Goal: Task Accomplishment & Management: Complete application form

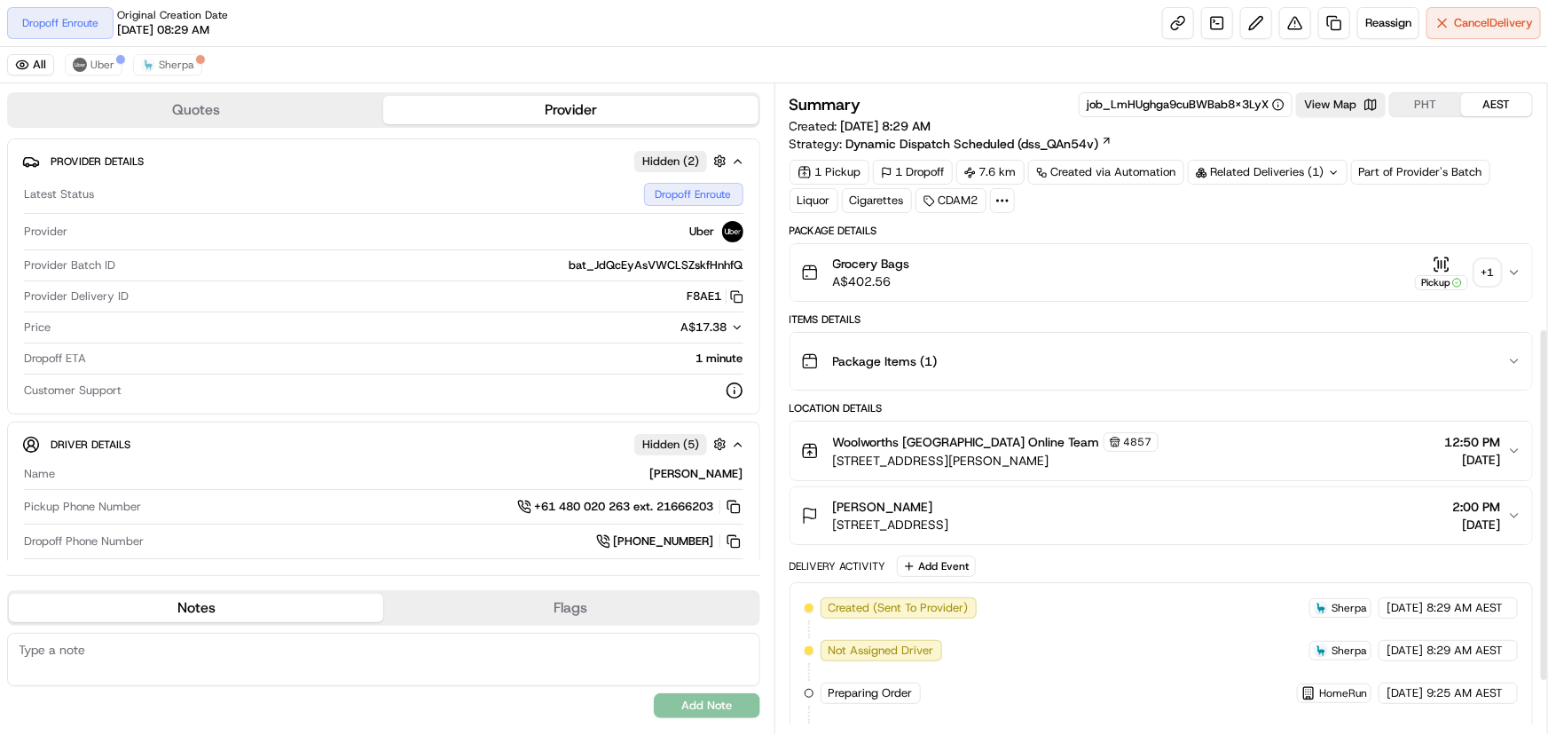
scroll to position [541, 0]
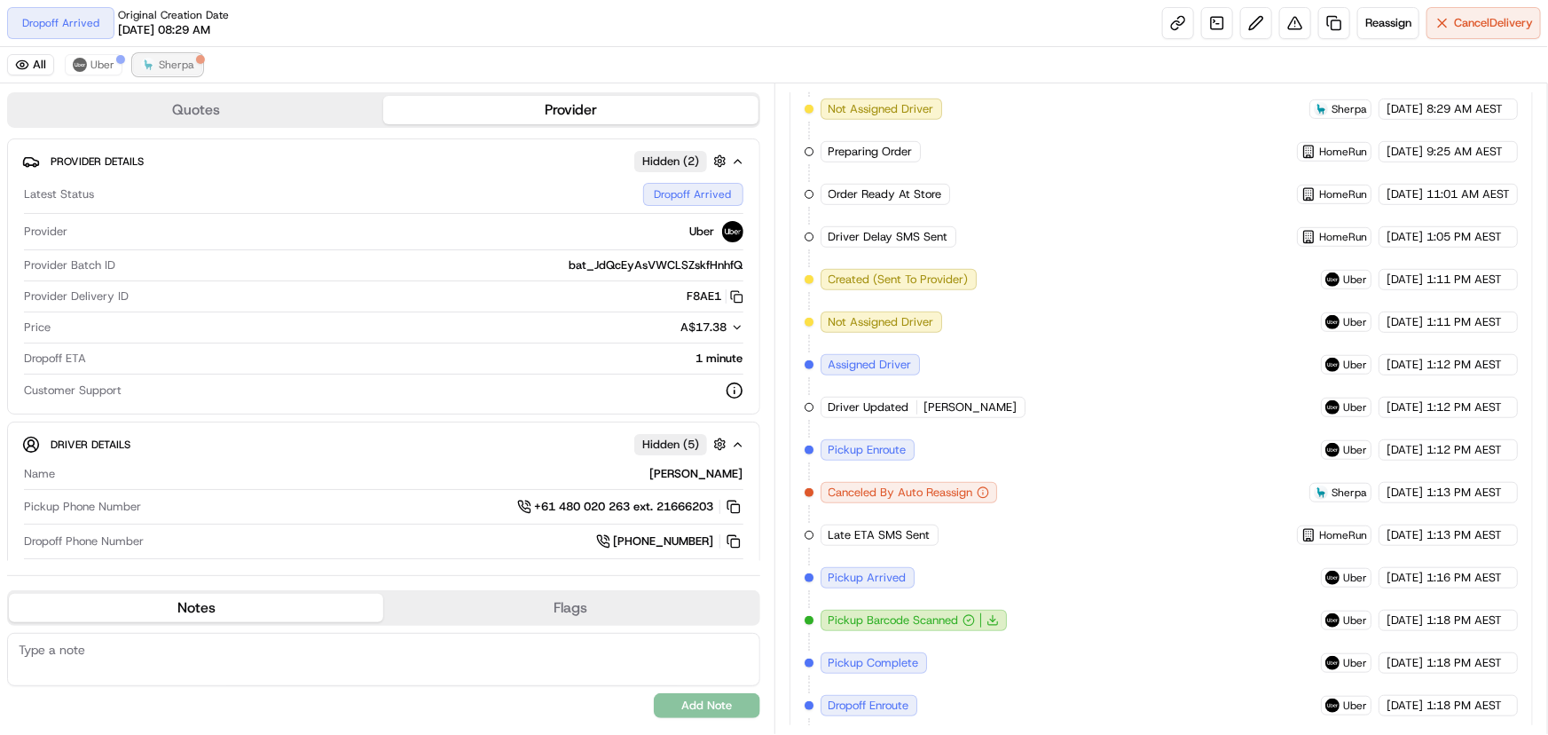
click at [184, 64] on span "Sherpa" at bounding box center [176, 65] width 35 height 14
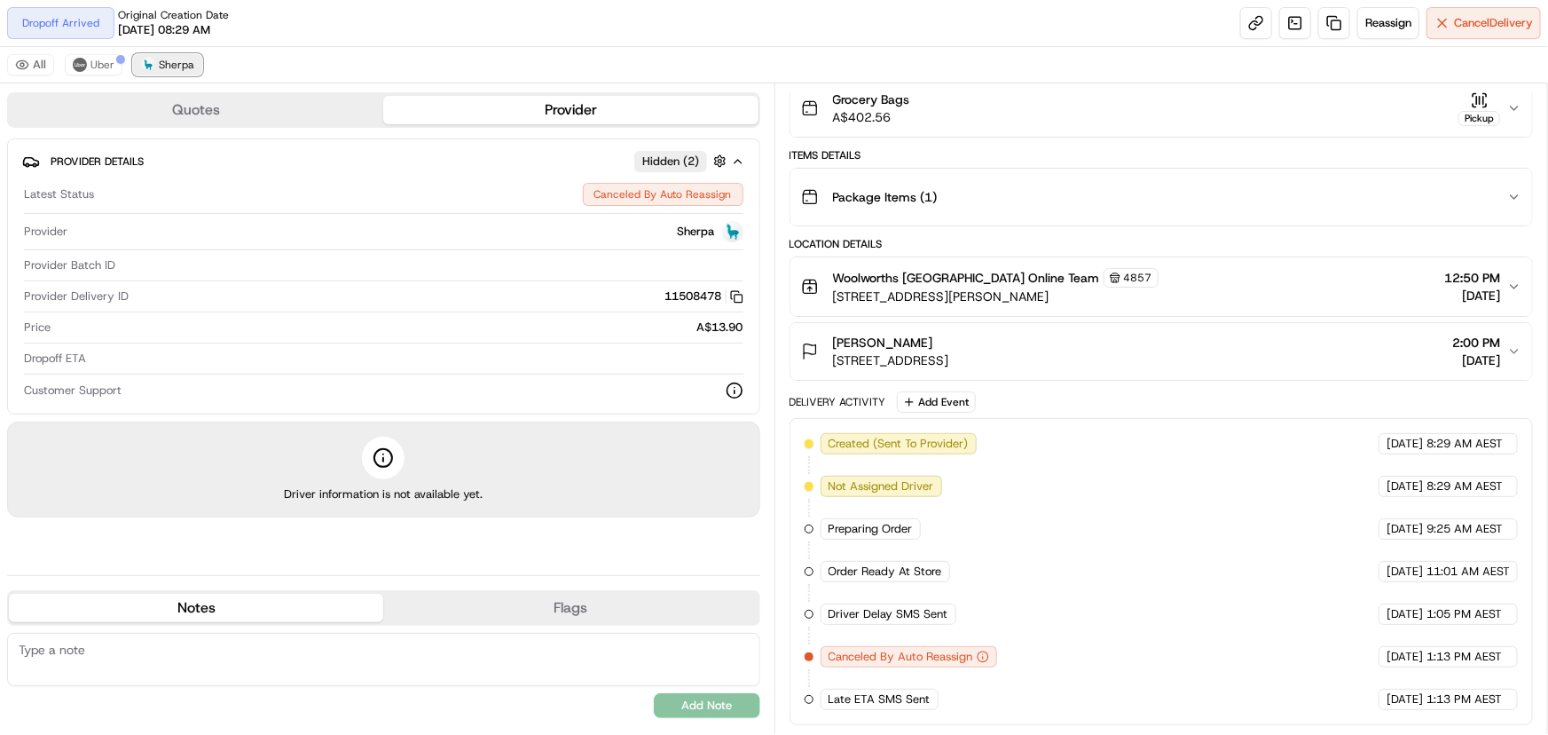
scroll to position [160, 0]
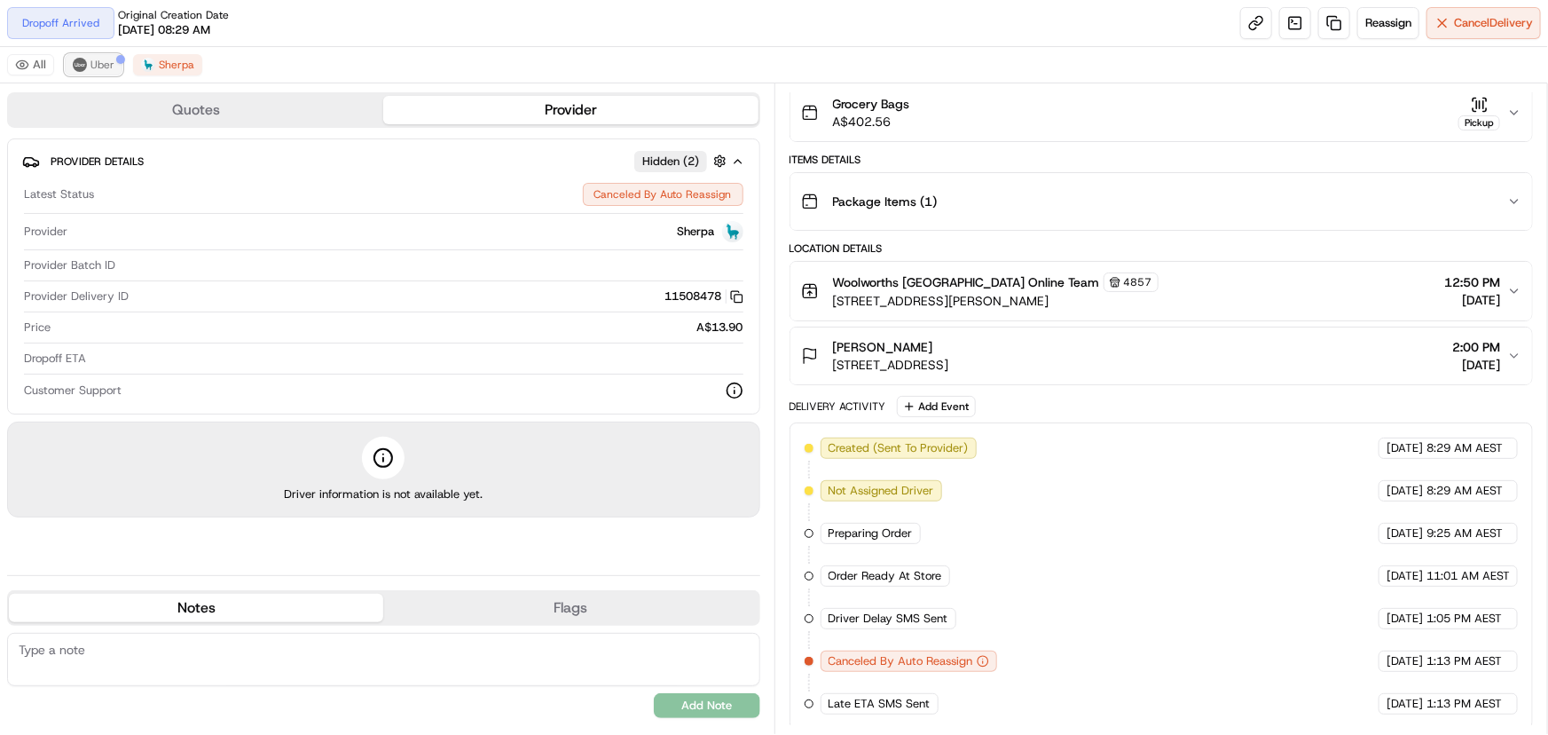
click at [104, 68] on span "Uber" at bounding box center [103, 65] width 24 height 14
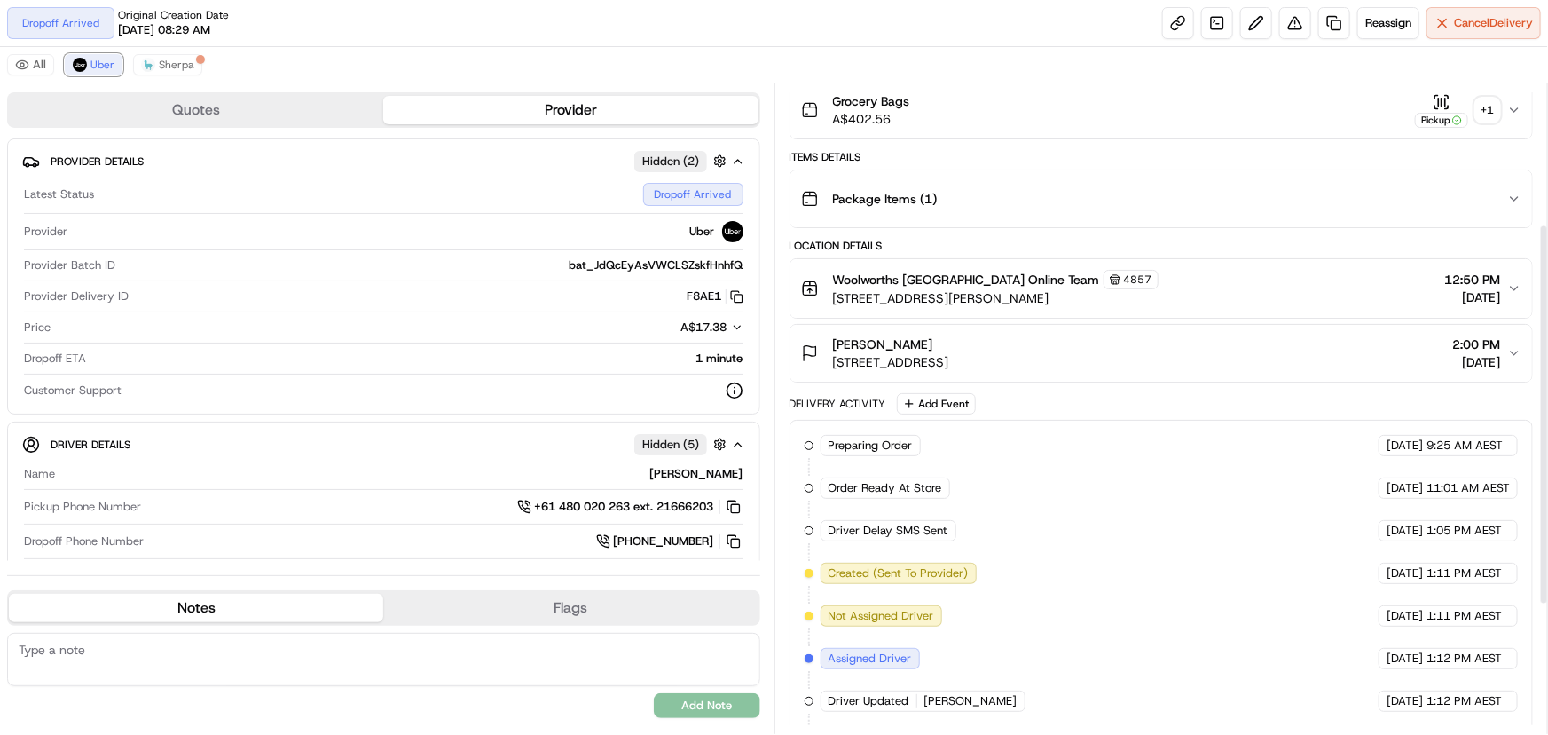
scroll to position [53, 0]
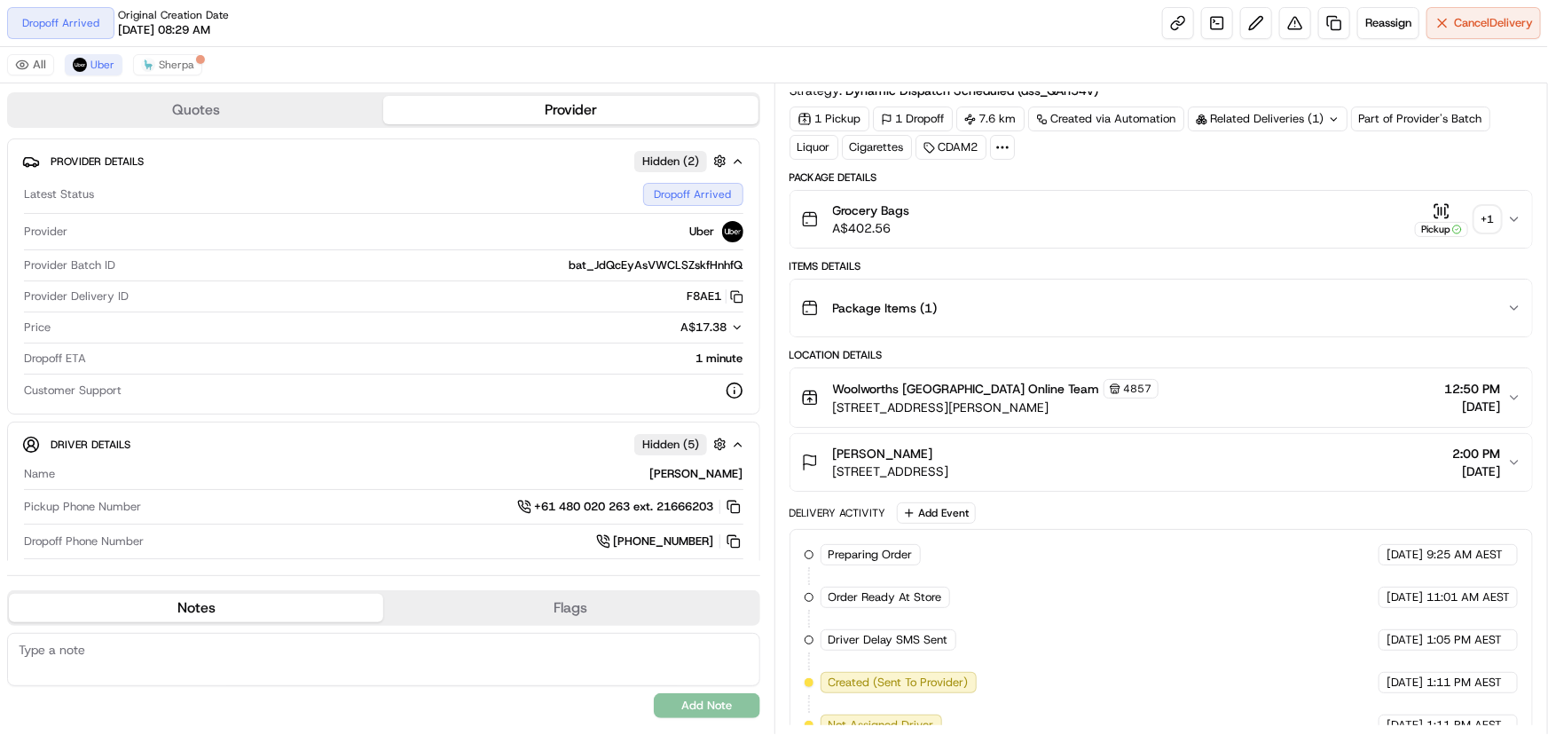
click at [1483, 215] on div "+ 1" at bounding box center [1488, 219] width 25 height 25
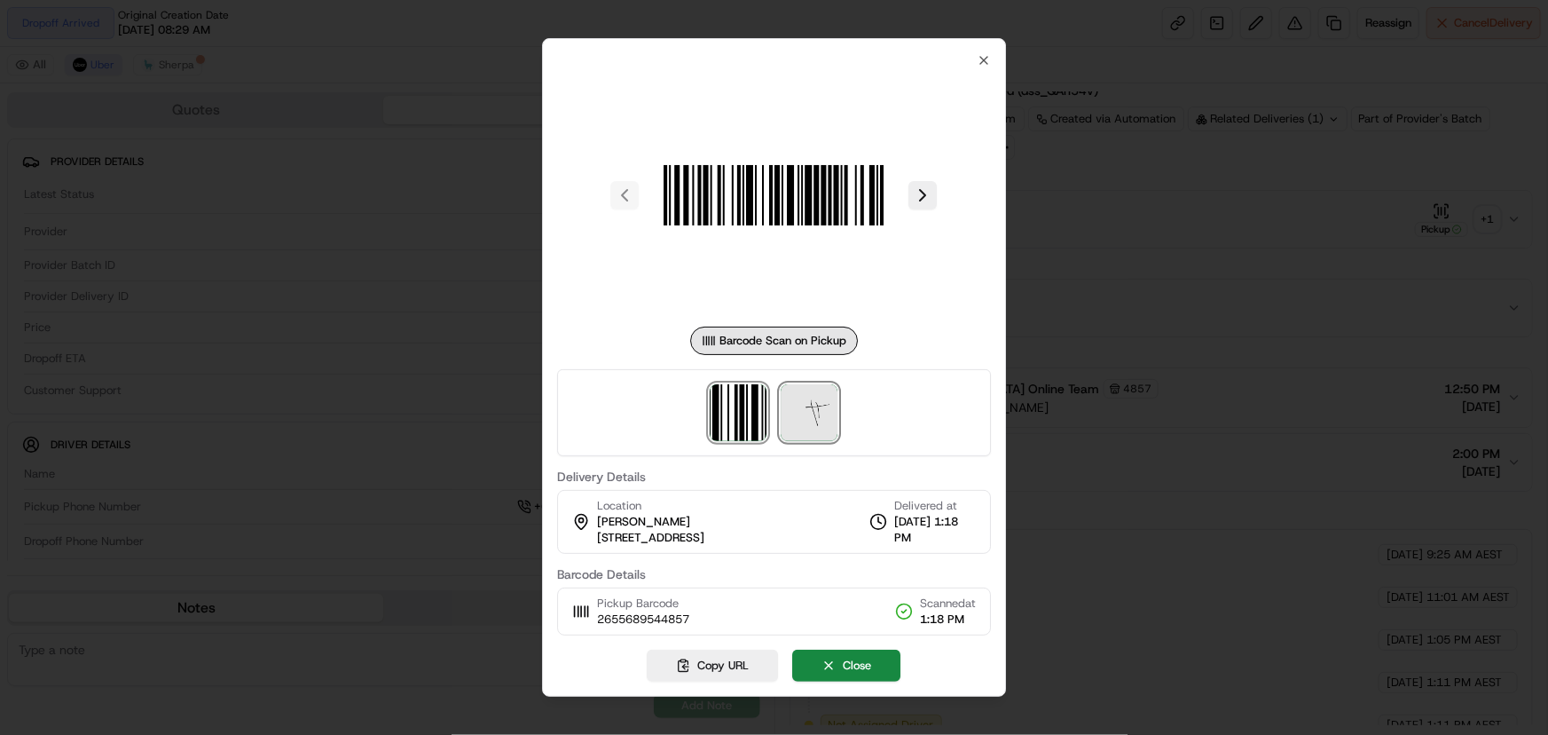
click at [818, 408] on img at bounding box center [810, 412] width 57 height 57
click at [1191, 260] on div at bounding box center [774, 367] width 1548 height 735
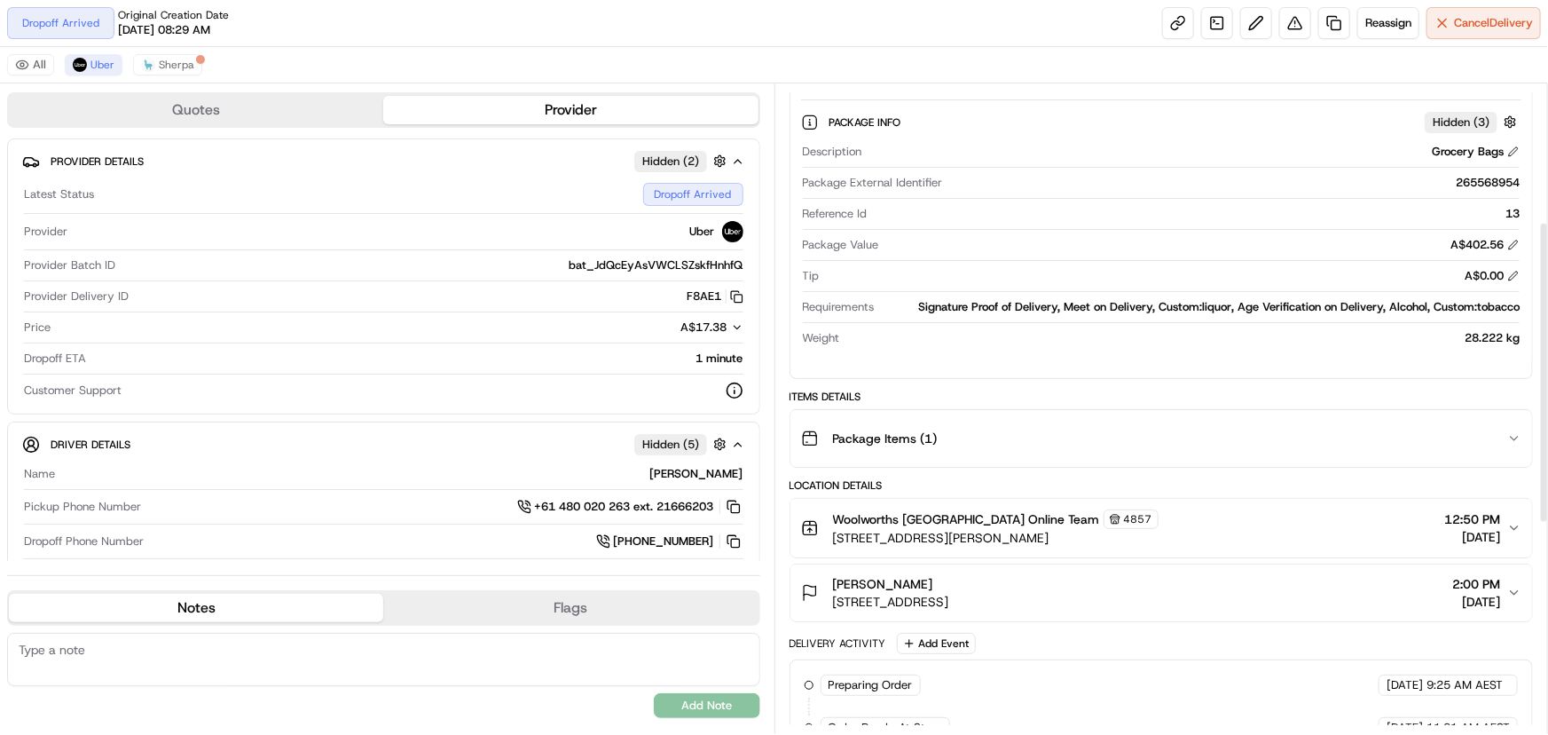
scroll to position [745, 0]
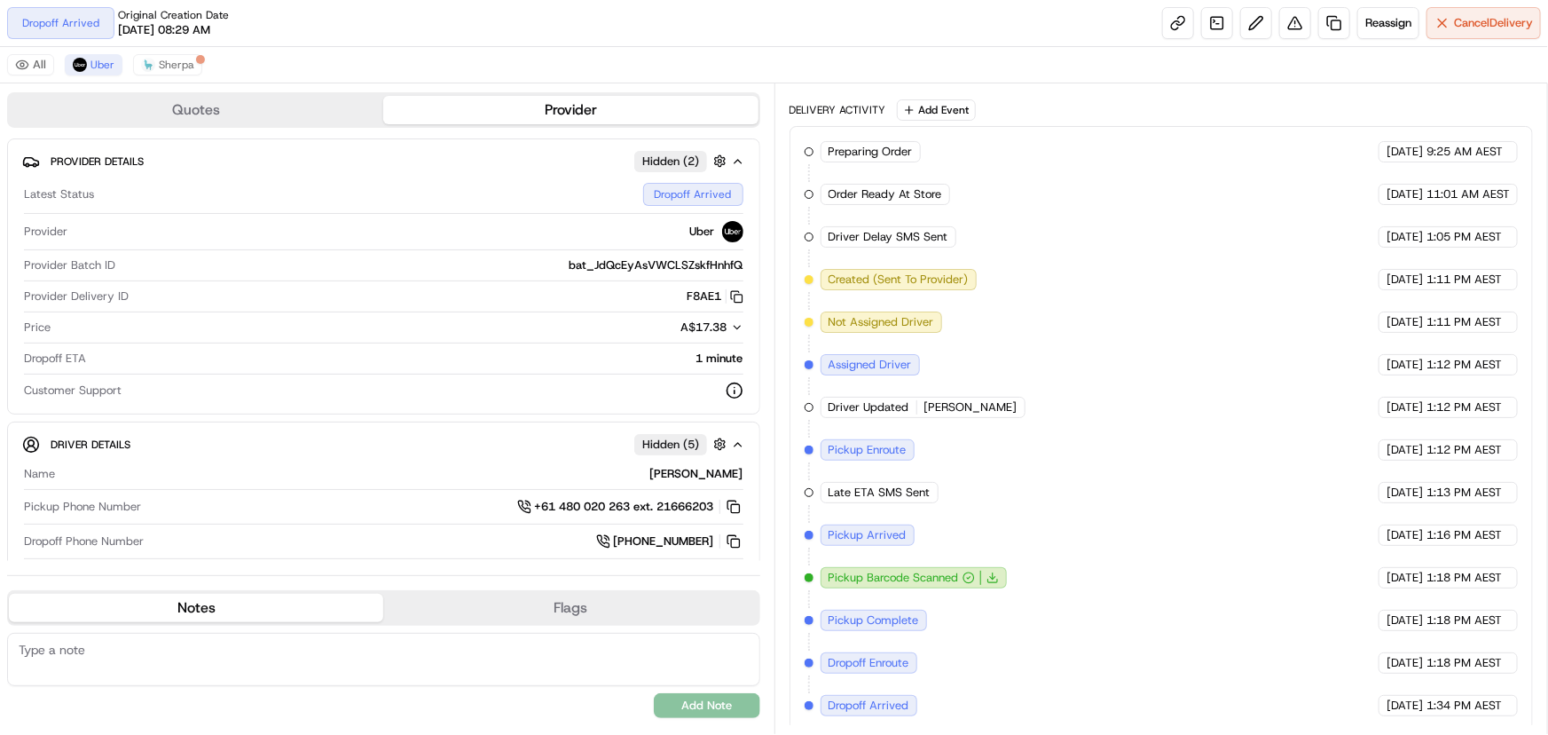
click at [888, 701] on span "Dropoff Arrived" at bounding box center [869, 705] width 81 height 16
click at [181, 72] on button "Sherpa" at bounding box center [167, 64] width 69 height 21
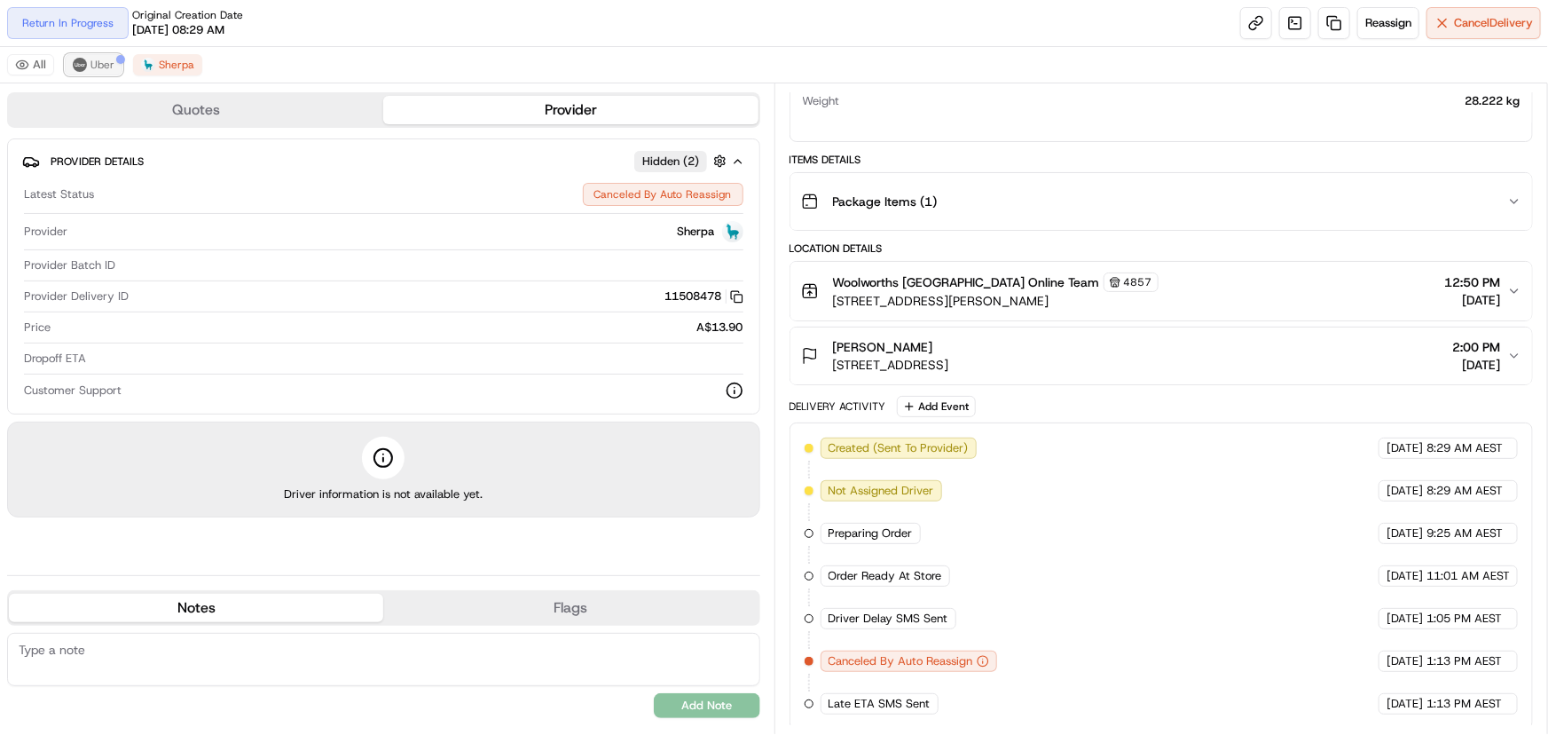
click at [97, 63] on span "Uber" at bounding box center [103, 65] width 24 height 14
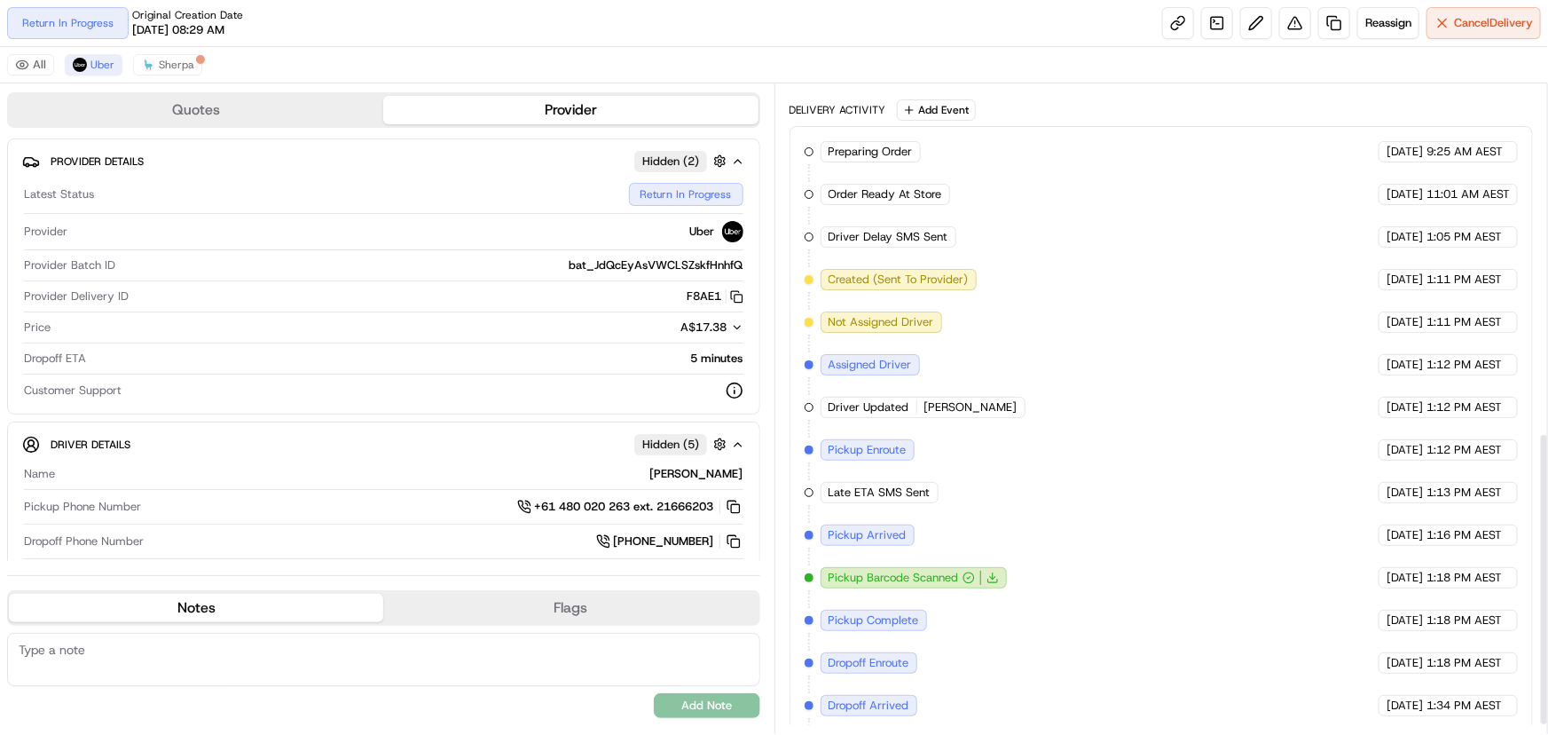
scroll to position [789, 0]
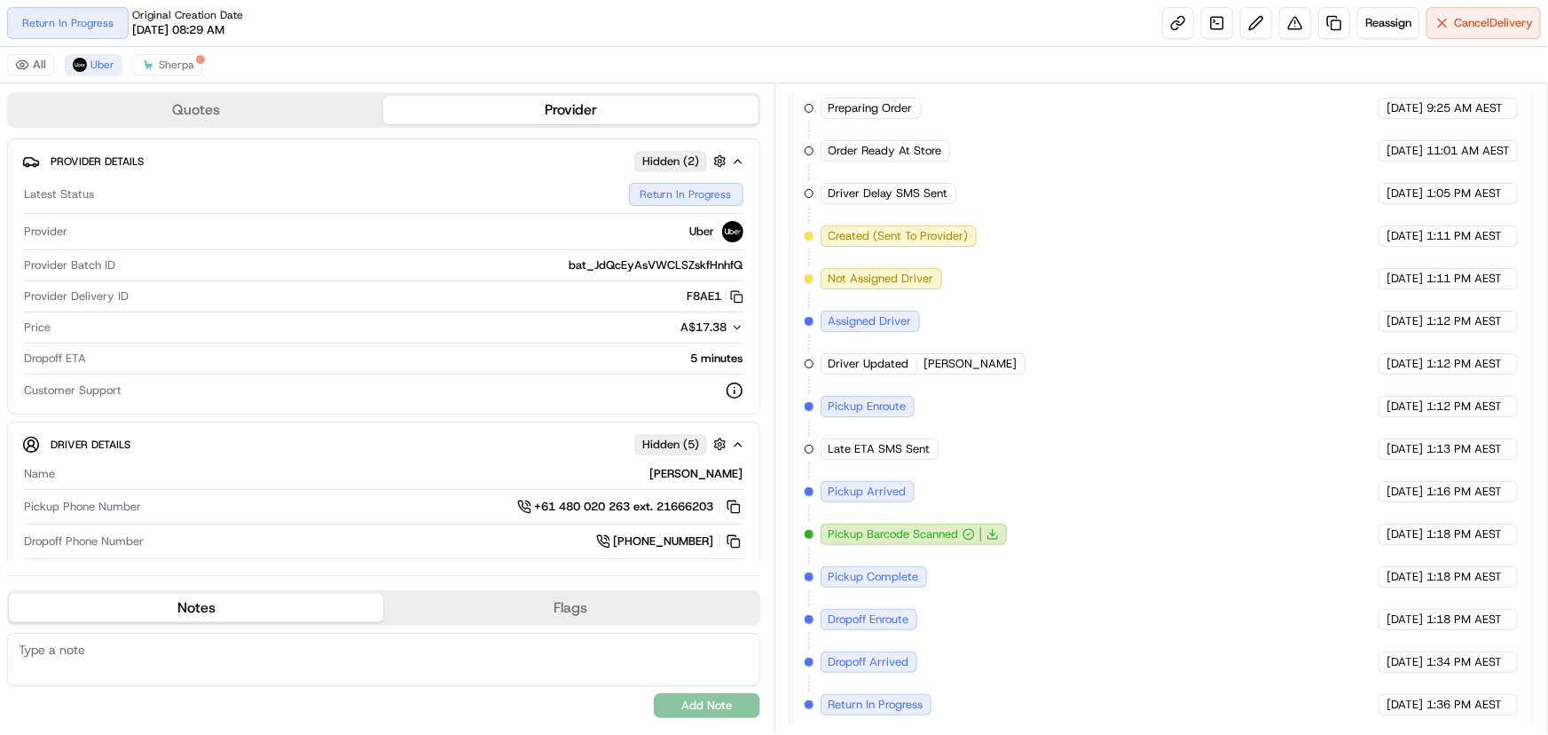
click at [964, 59] on div "All Uber Sherpa" at bounding box center [774, 65] width 1548 height 36
click at [904, 696] on span "Return In Progress" at bounding box center [876, 704] width 95 height 16
click at [887, 701] on span "Return In Progress" at bounding box center [876, 704] width 95 height 16
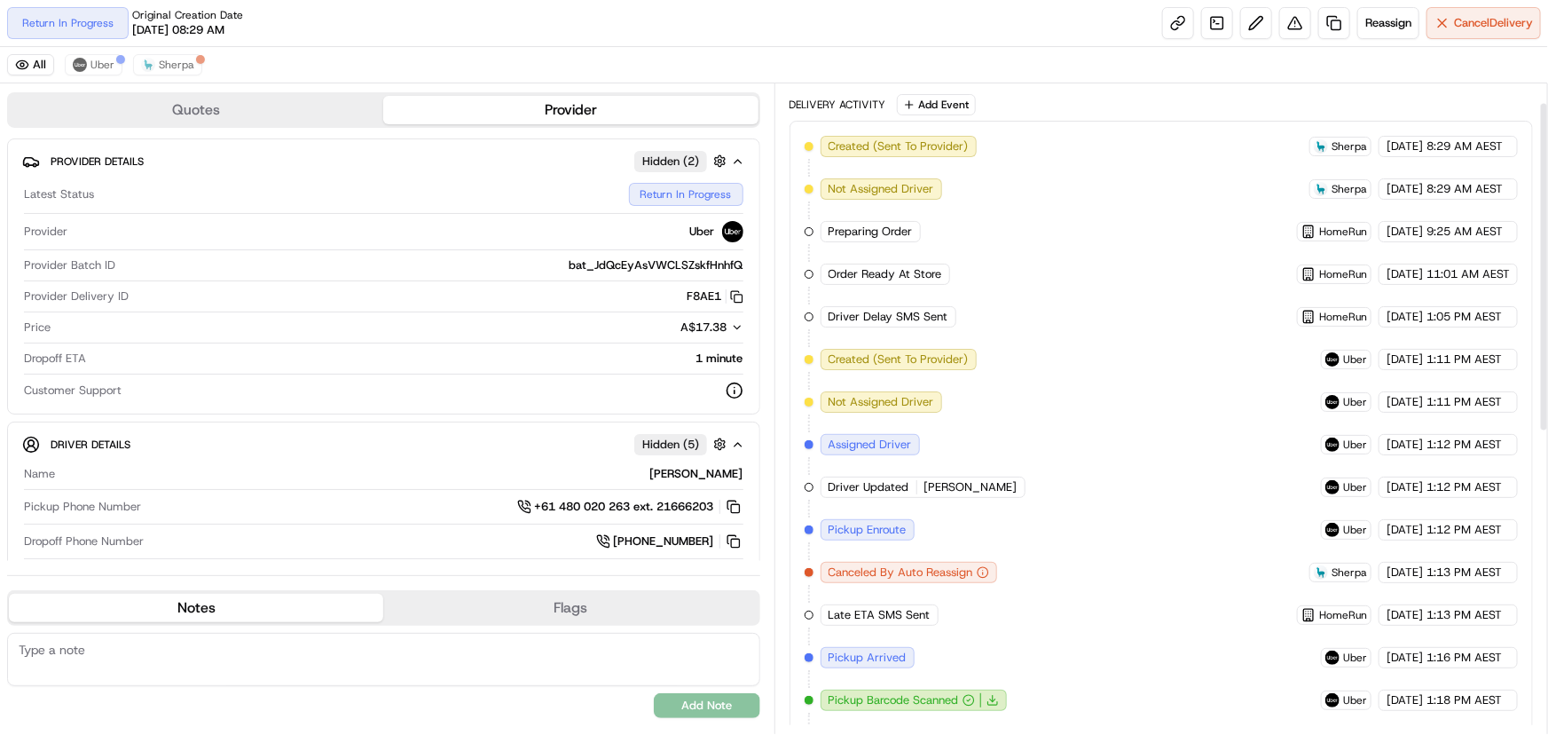
scroll to position [626, 0]
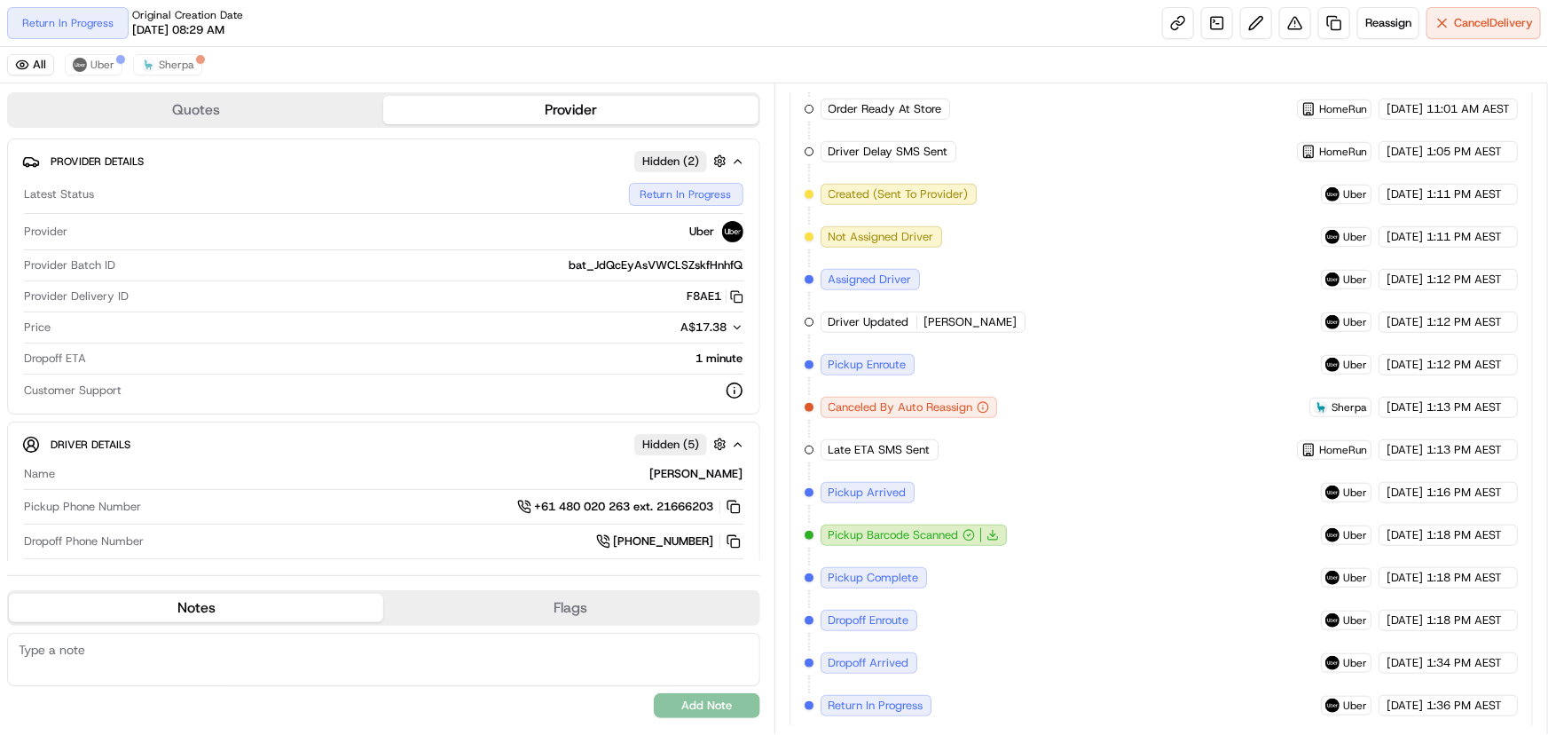
click at [949, 697] on div "Created (Sent To Provider) Sherpa 20/08/2025 8:29 AM AEST Not Assigned Driver S…" at bounding box center [1162, 343] width 714 height 745
click at [1017, 695] on div "Created (Sent To Provider) Sherpa 20/08/2025 8:29 AM AEST Not Assigned Driver S…" at bounding box center [1162, 343] width 714 height 745
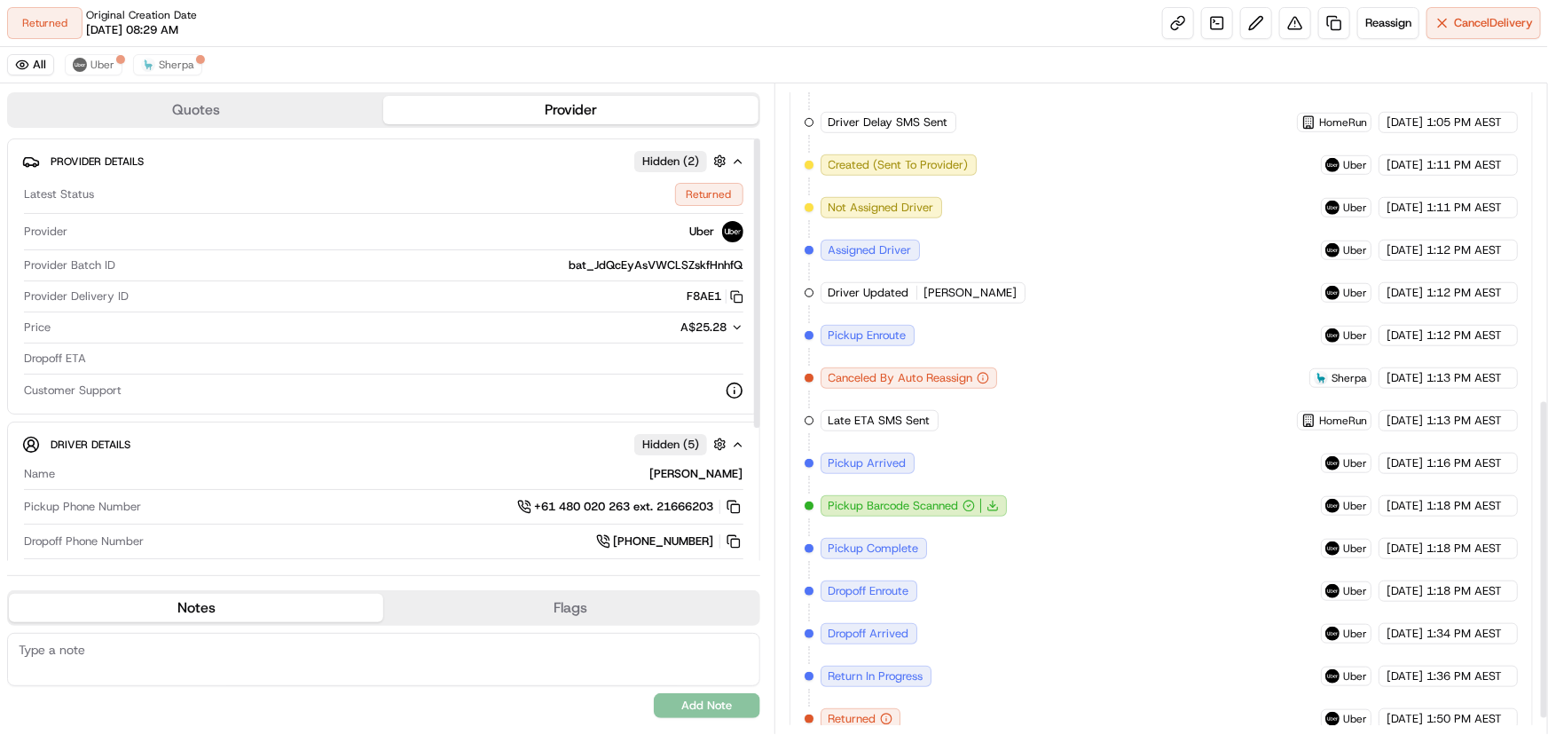
scroll to position [669, 0]
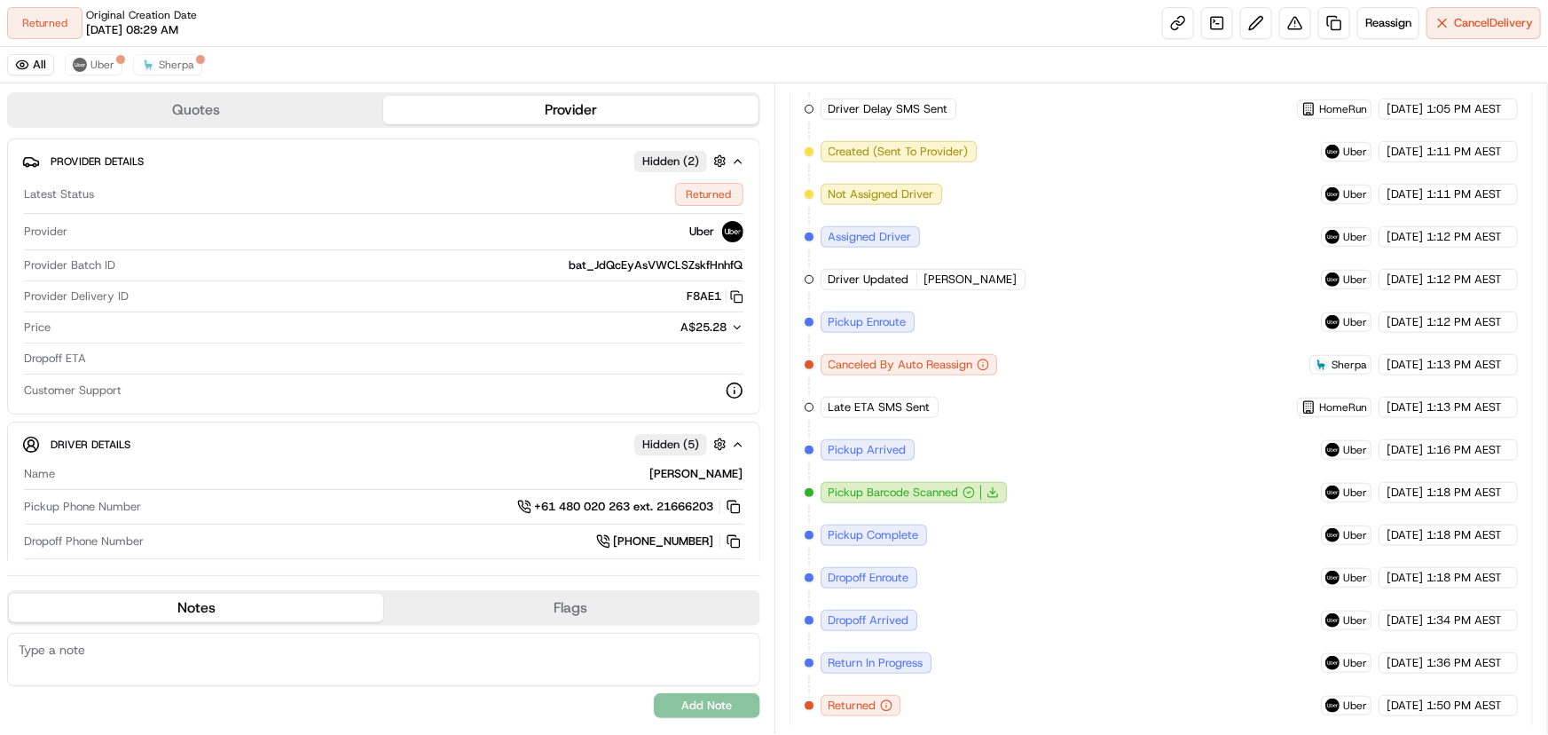
click at [876, 699] on span "Returned" at bounding box center [853, 705] width 48 height 16
click at [1331, 29] on link at bounding box center [1334, 23] width 32 height 32
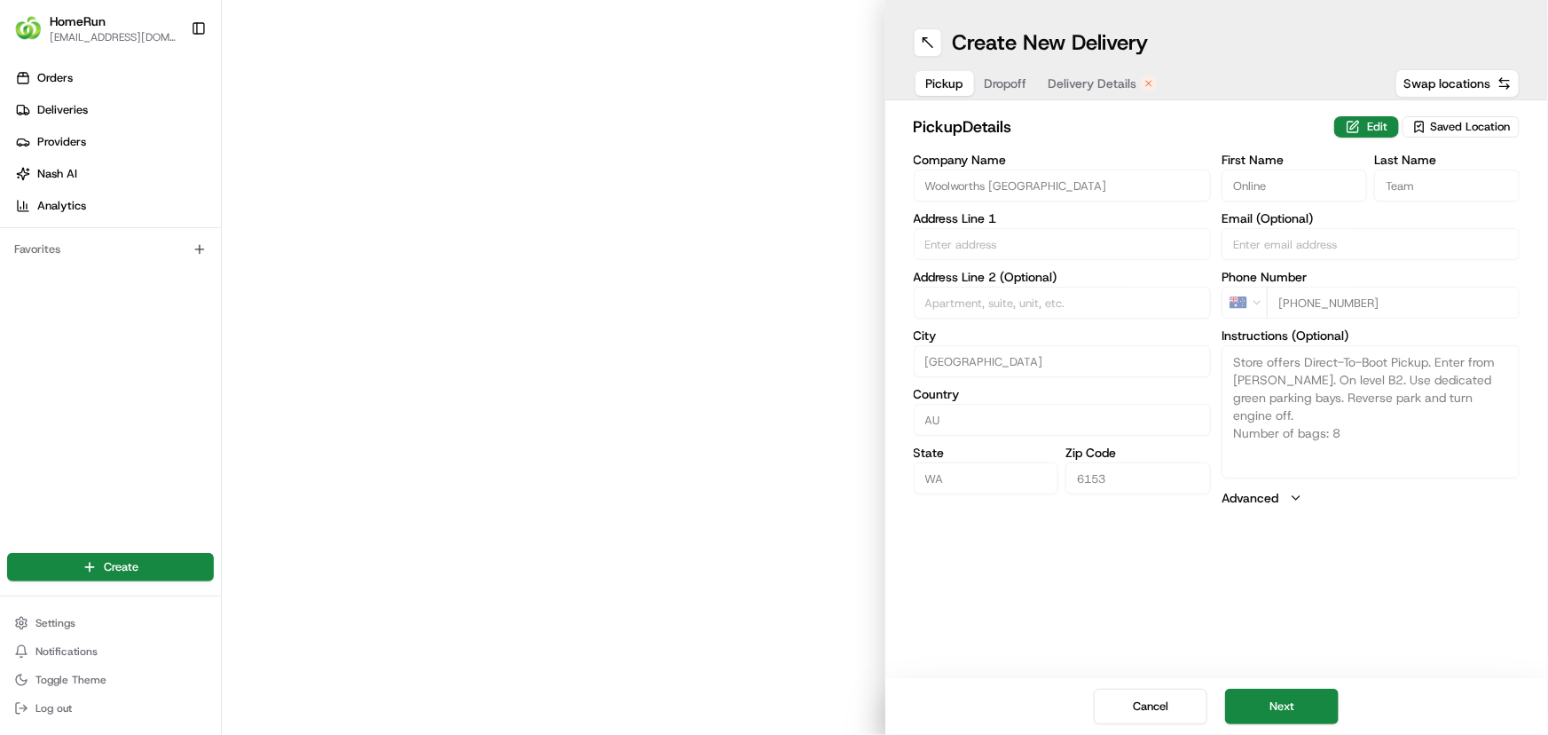
type input "39 Reynolds Road"
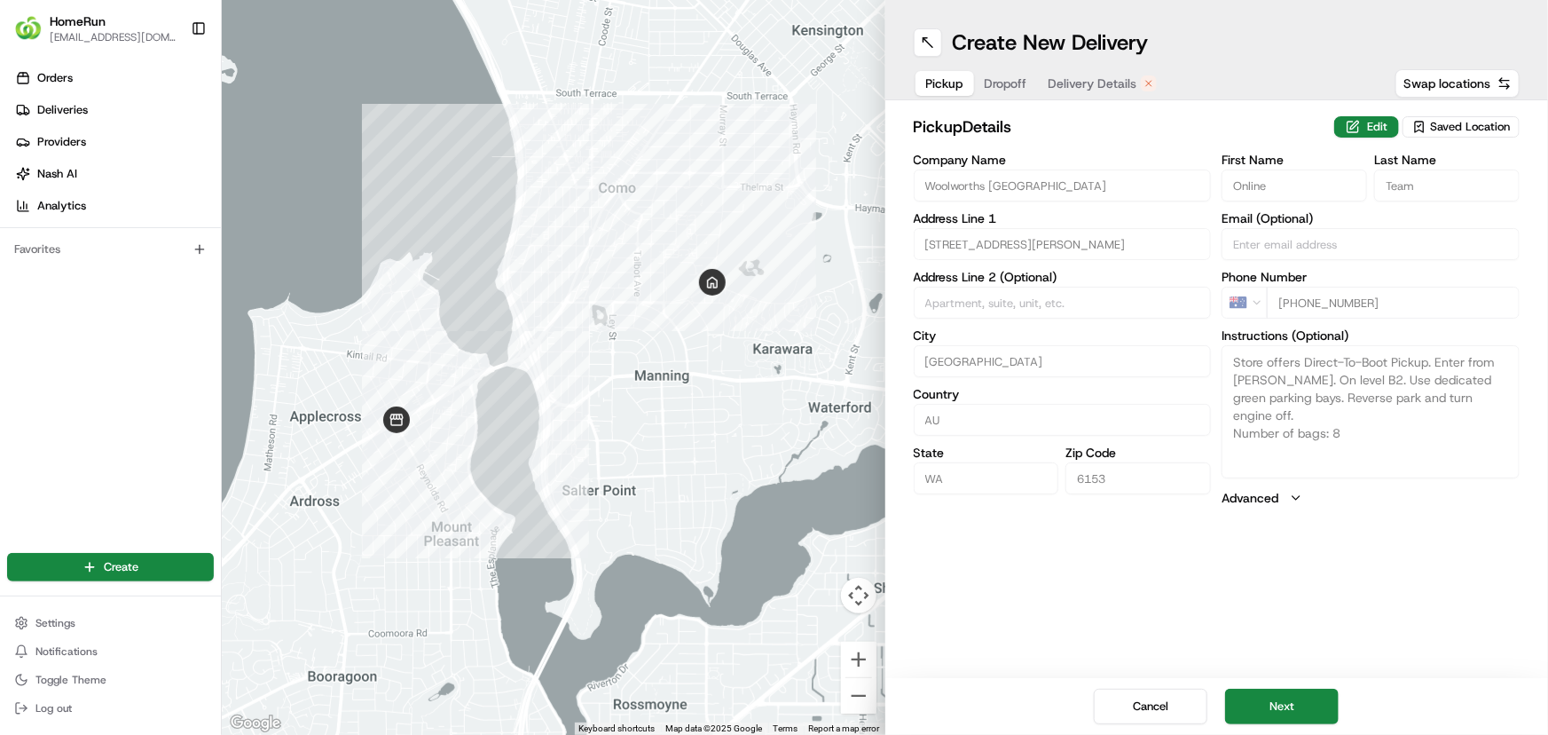
click at [1007, 78] on span "Dropoff" at bounding box center [1006, 84] width 43 height 18
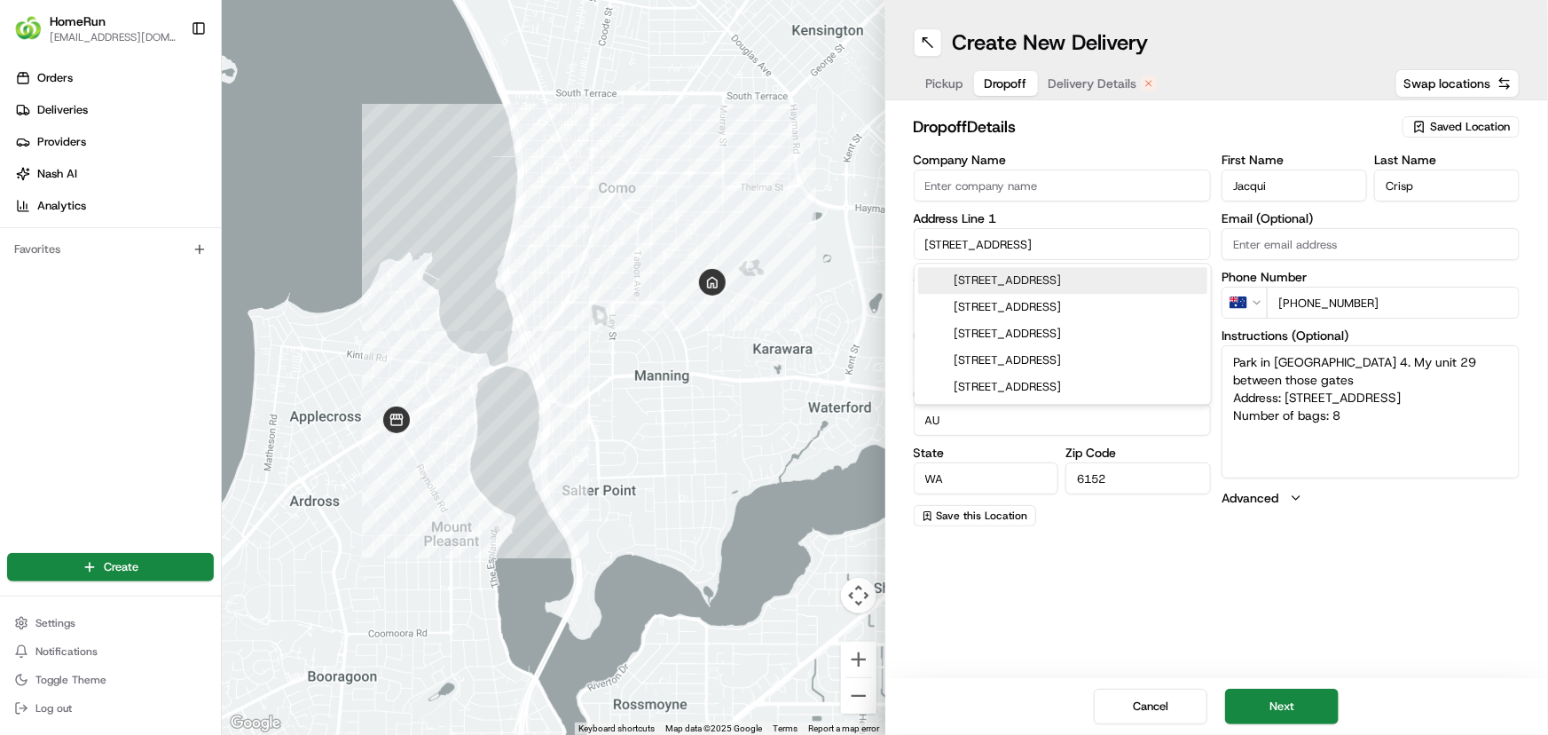
click at [939, 245] on input "80 Henley St" at bounding box center [1063, 244] width 298 height 32
type input "80- Henley St"
type textarea "Park in gate 3or gate 4. My unit 29 between those gates Address: U 29 80-82 Hen…"
click at [1066, 270] on div "80-82 Henley Street, Como WA, Australia" at bounding box center [1062, 280] width 289 height 27
type input "80-82 Henley St, Como WA 6152, Australia"
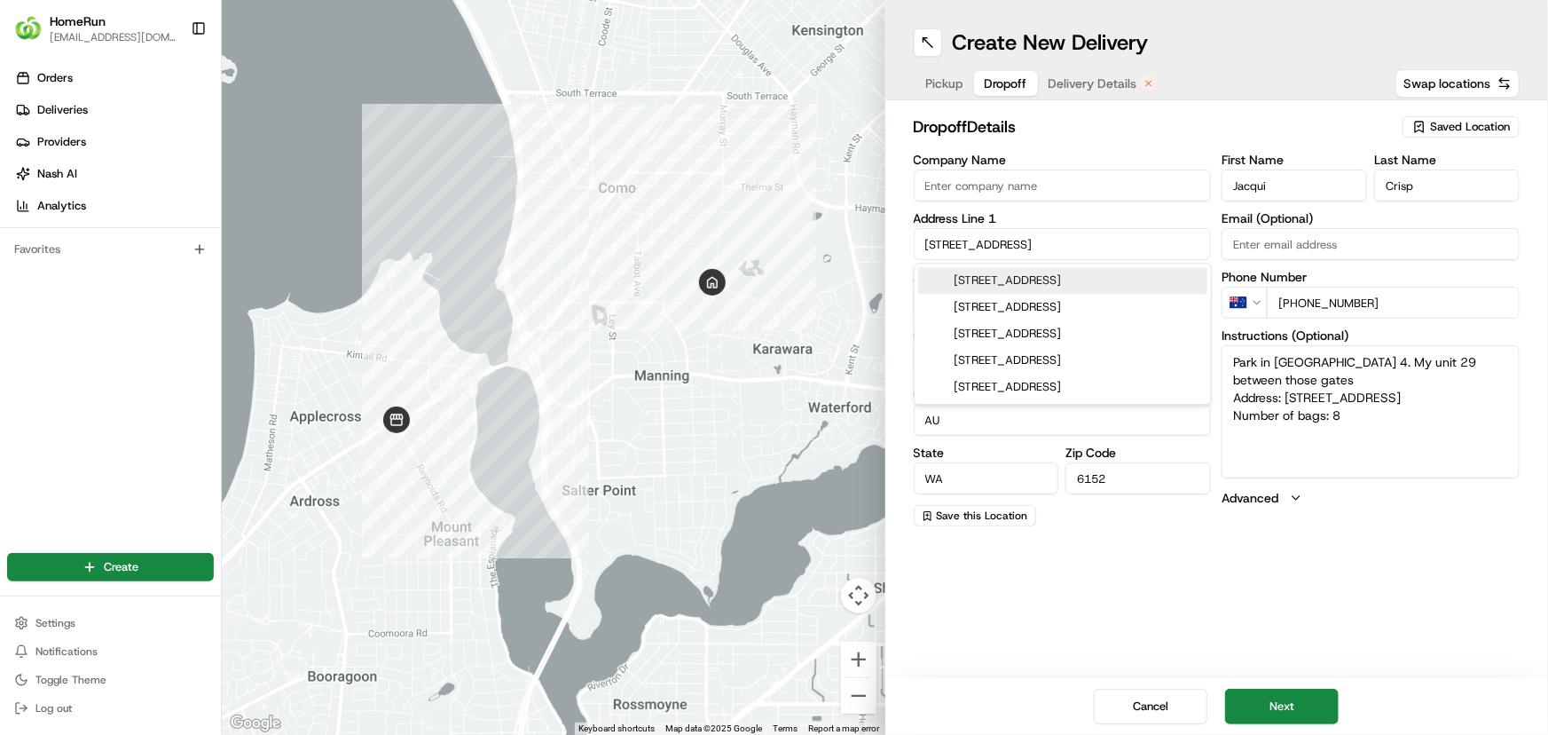
type input "Australia"
type textarea "Park in gate 3or gate 4. My unit 29 between those gates Address: U 29 80-82 Hen…"
type input "80-82 Henley Street"
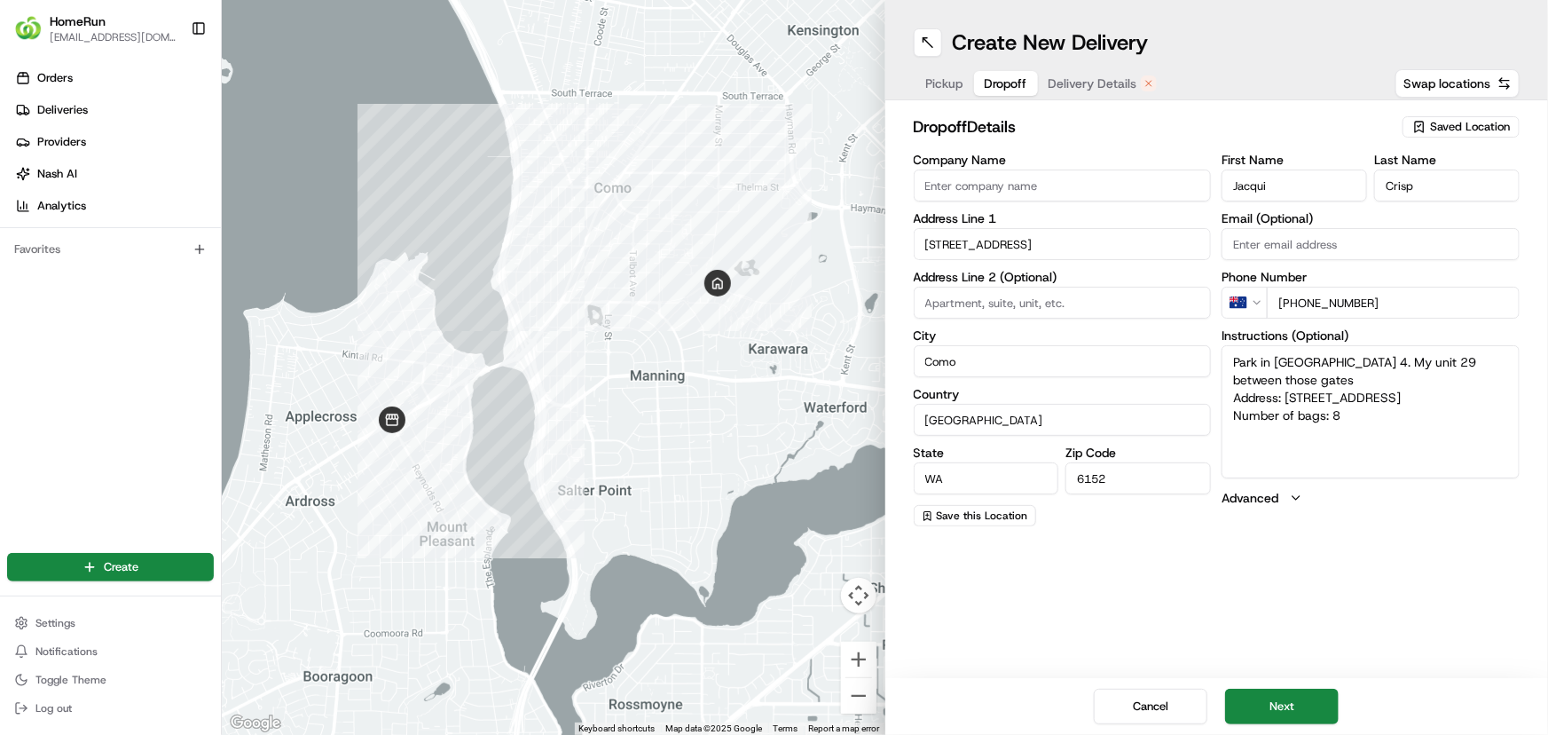
click at [1082, 299] on input at bounding box center [1063, 303] width 298 height 32
type input "Unit 29"
click at [1204, 596] on div "Create New Delivery Pickup Dropoff Delivery Details Swap locations dropoff Deta…" at bounding box center [1217, 367] width 664 height 735
click at [1312, 361] on textarea "Park in gate 3or gate 4. My unit 29 between those gates Address: U 29 80-82 Hen…" at bounding box center [1371, 411] width 298 height 133
click at [1396, 424] on textarea "Park in gate 3 or gate 4. My unit 29 between those gates Address: U 29 80-82 He…" at bounding box center [1371, 411] width 298 height 133
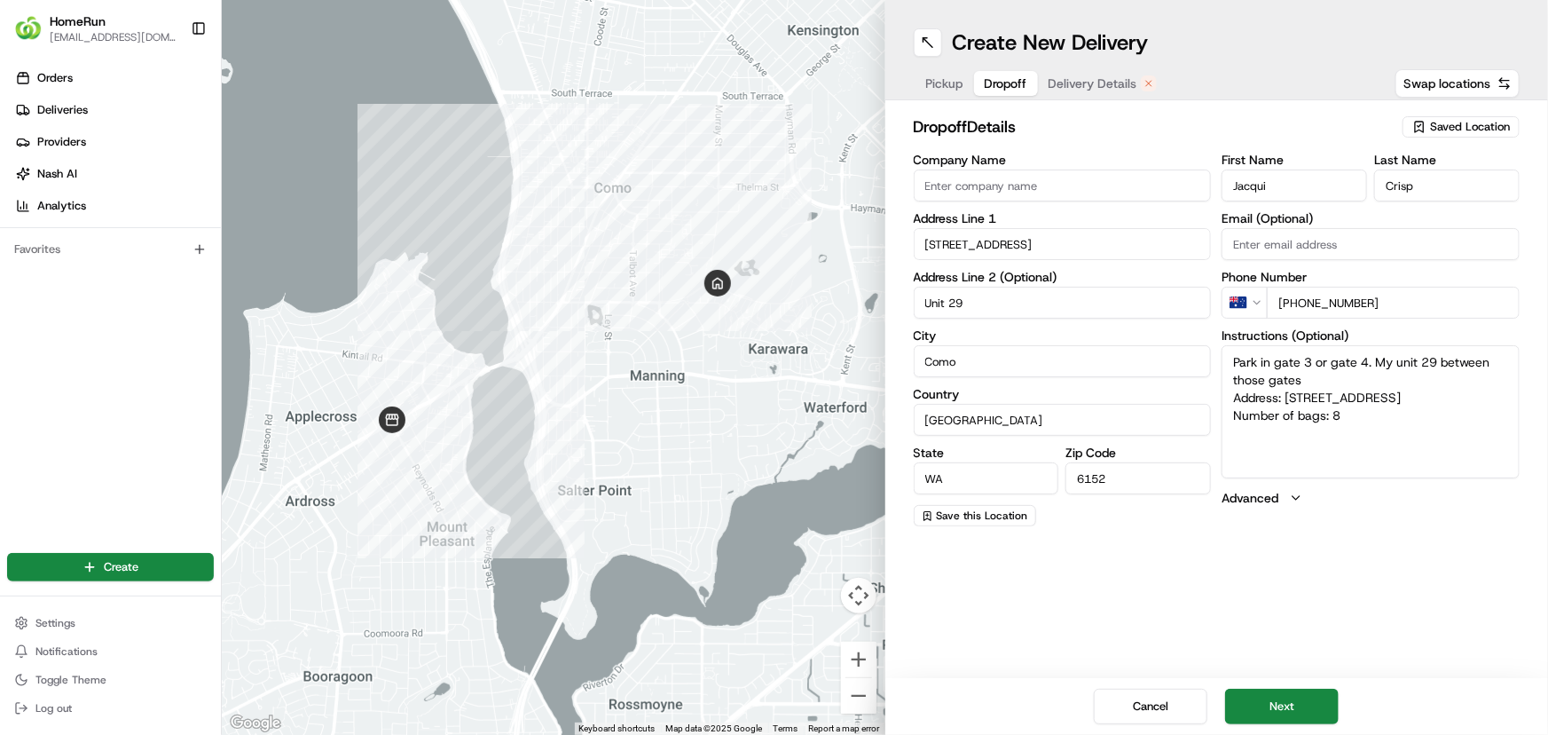
type textarea "Park in gate 3 or gate 4. My unit 29 between those gates Address: U 29 80-82 He…"
click at [1275, 698] on button "Next" at bounding box center [1282, 706] width 114 height 35
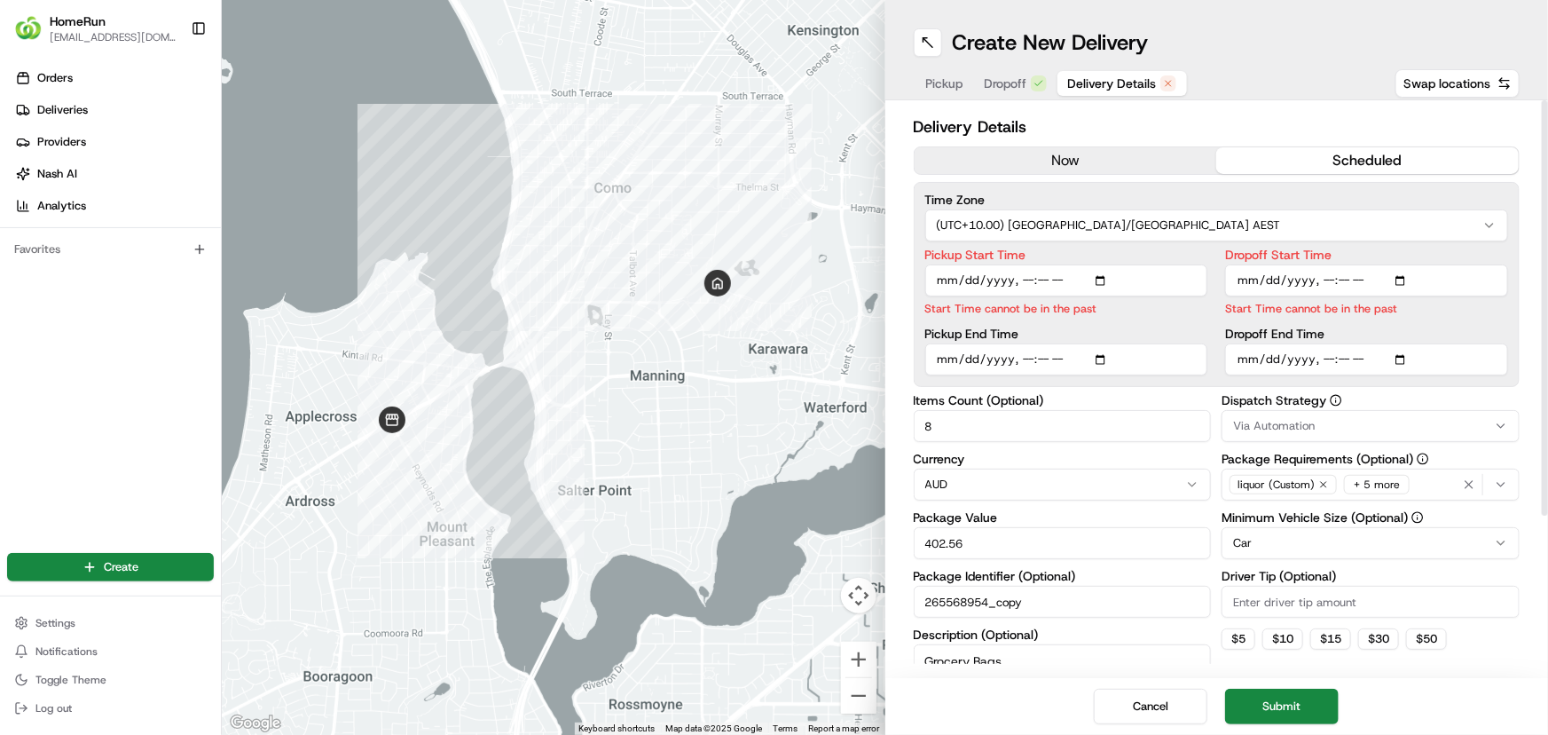
click at [1102, 159] on button "now" at bounding box center [1066, 160] width 303 height 27
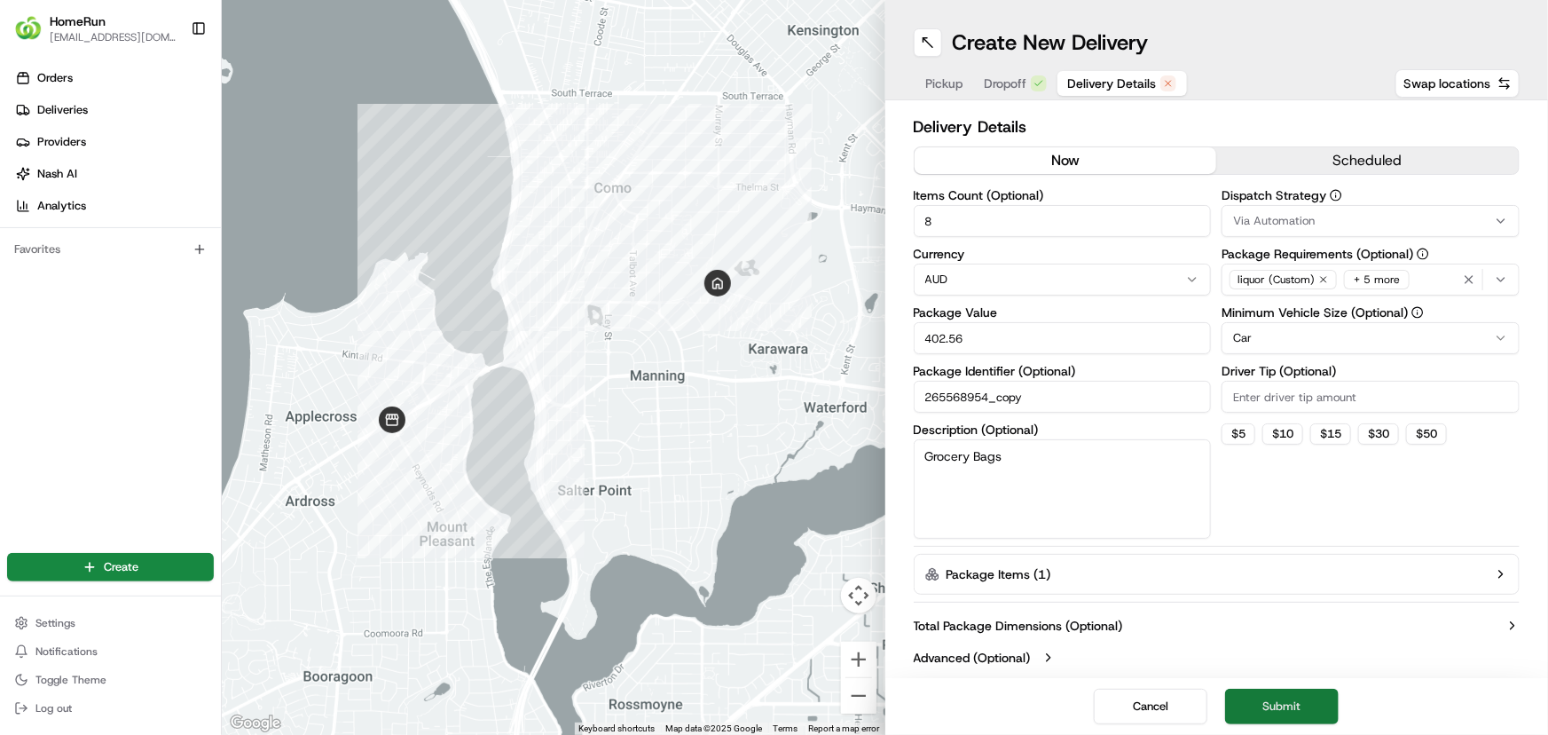
click at [1272, 705] on button "Submit" at bounding box center [1282, 706] width 114 height 35
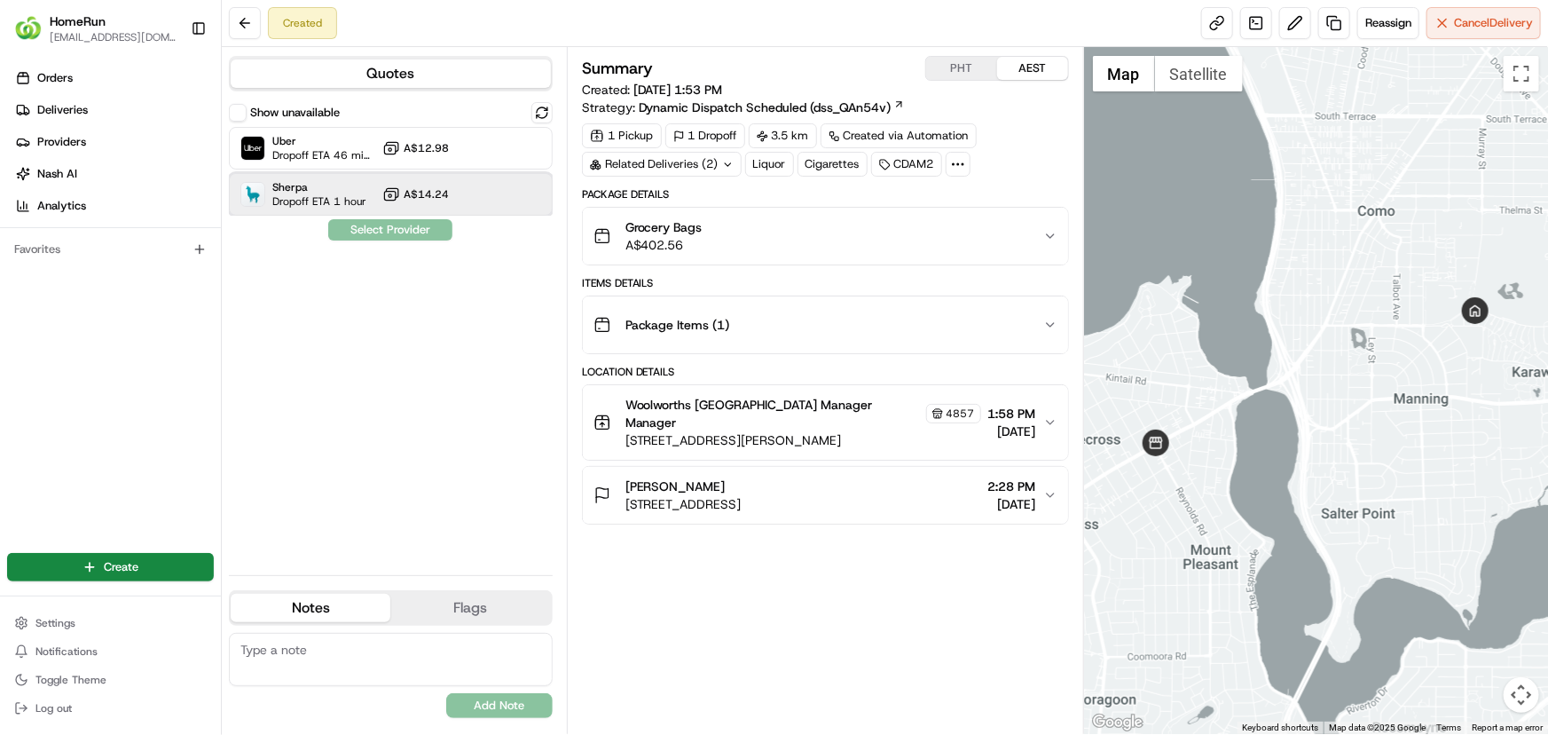
click at [287, 201] on span "Dropoff ETA 1 hour" at bounding box center [319, 201] width 94 height 14
click at [339, 224] on button "Assign Provider" at bounding box center [390, 229] width 126 height 21
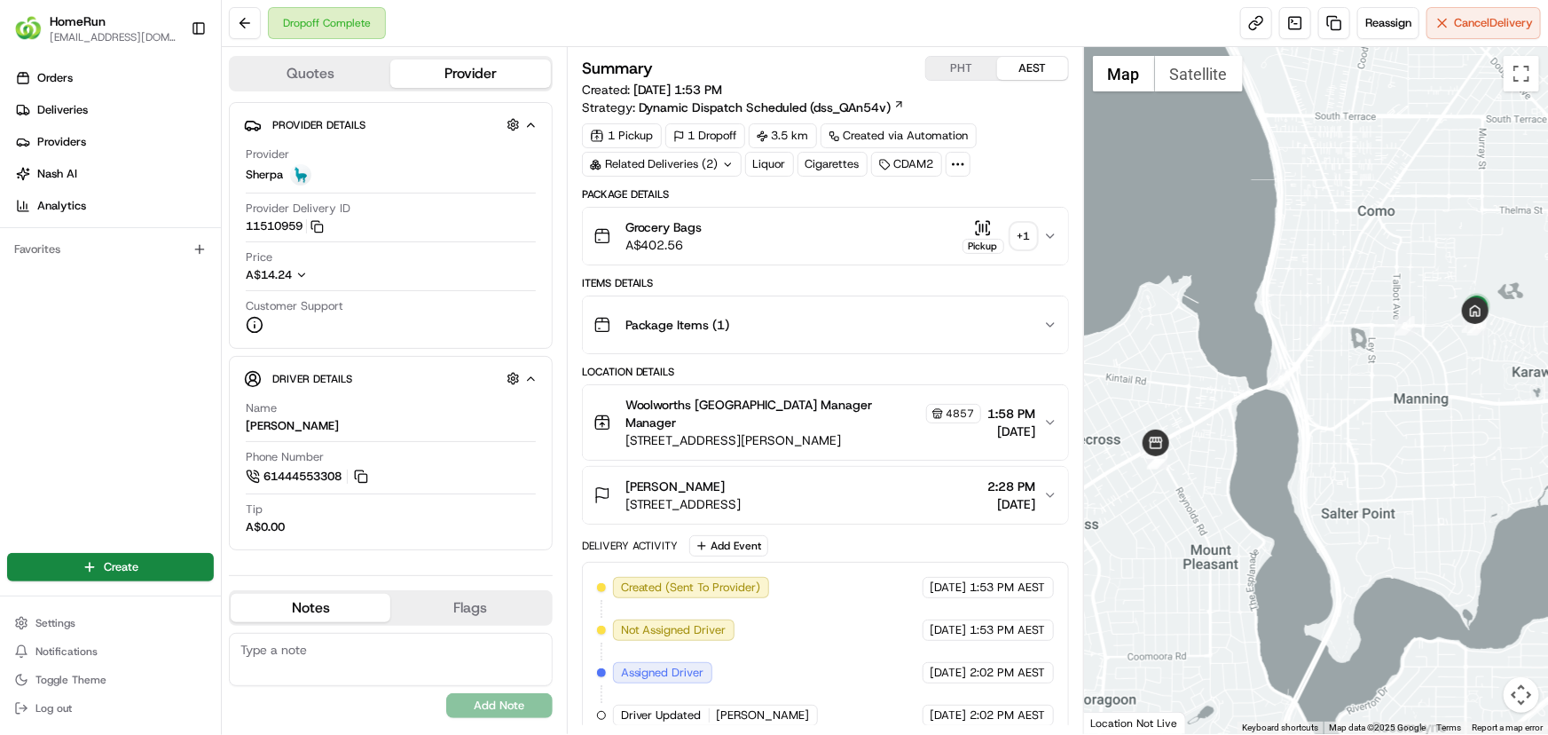
click at [1034, 231] on div "+ 1" at bounding box center [1023, 236] width 25 height 25
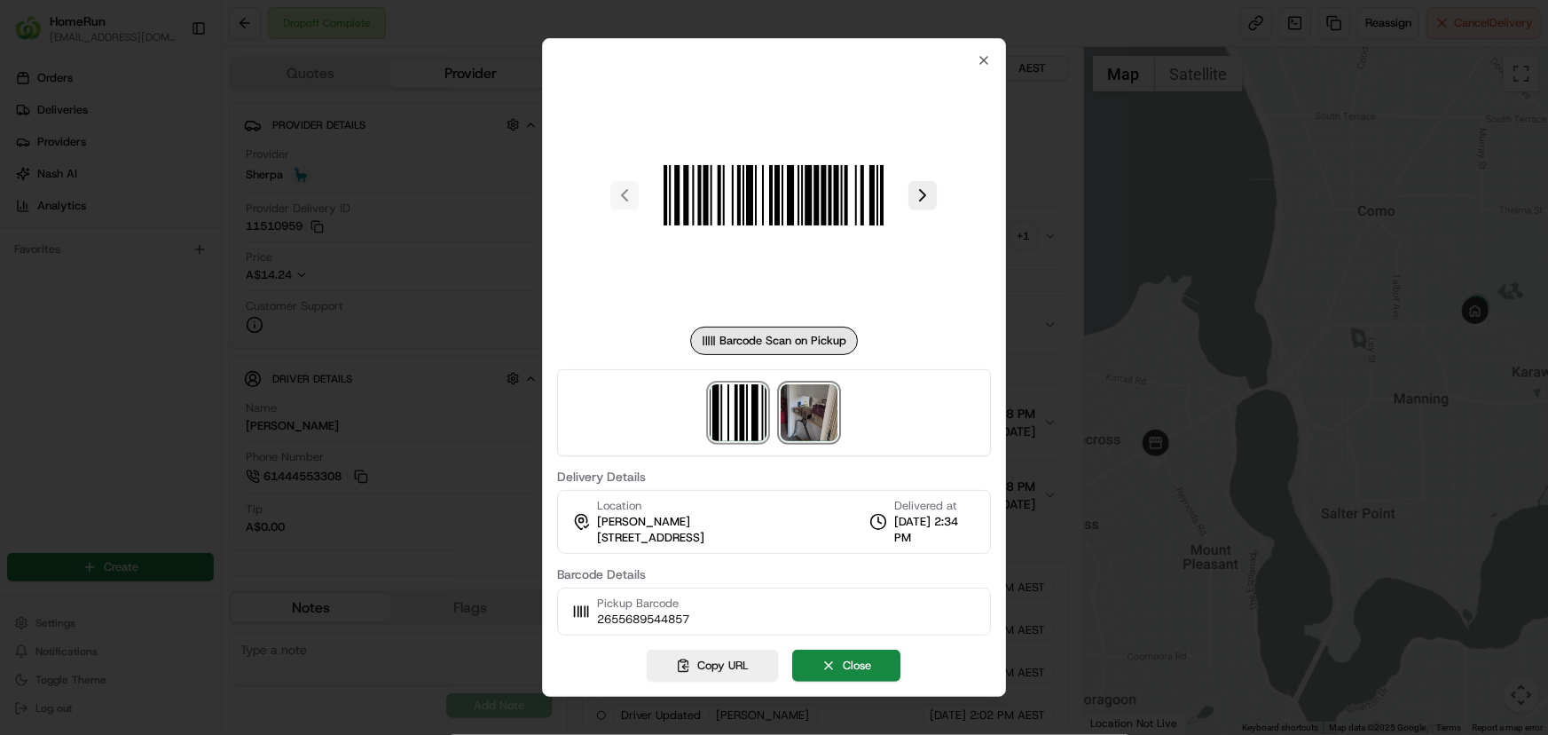
click at [827, 419] on img at bounding box center [810, 412] width 57 height 57
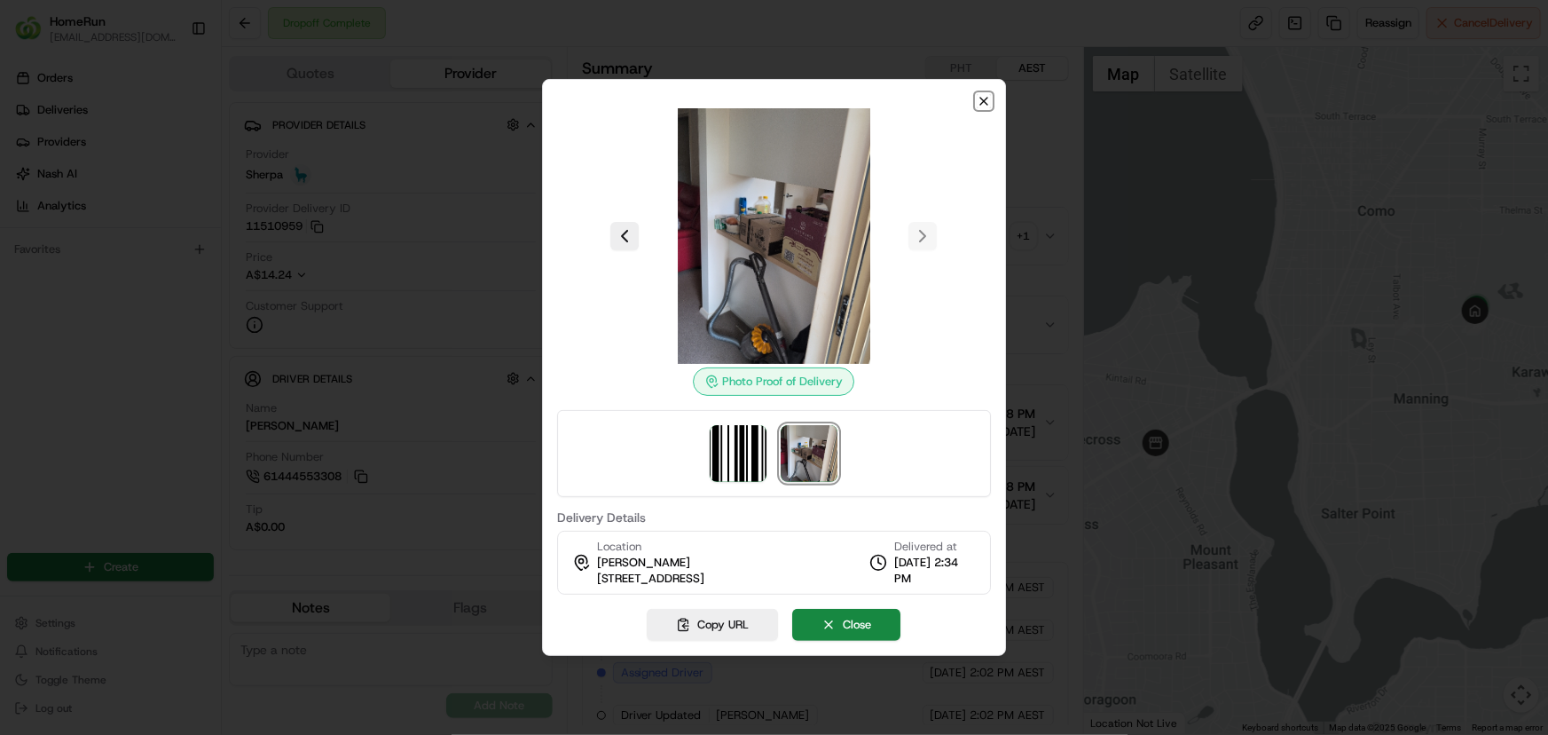
click at [987, 103] on icon "button" at bounding box center [984, 101] width 14 height 14
